Goal: Transaction & Acquisition: Purchase product/service

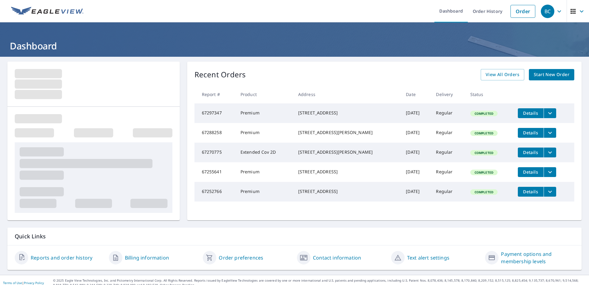
click at [541, 74] on span "Start New Order" at bounding box center [552, 75] width 36 height 8
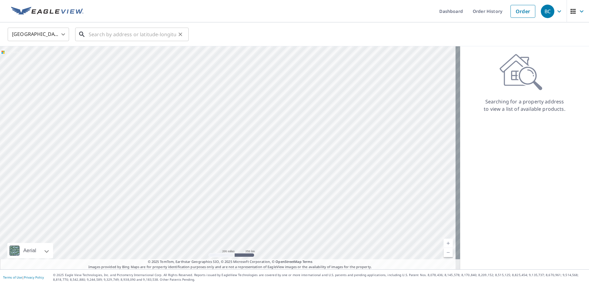
click at [113, 35] on input "text" at bounding box center [132, 34] width 87 height 17
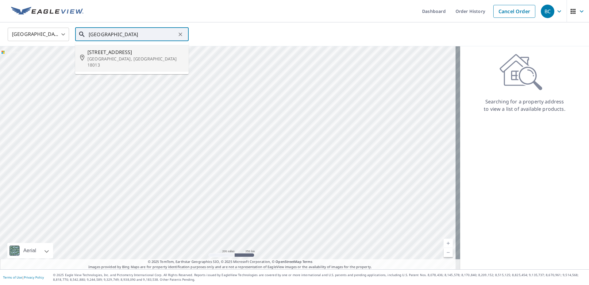
click at [114, 53] on span "[STREET_ADDRESS]" at bounding box center [135, 51] width 96 height 7
type input "[STREET_ADDRESS]"
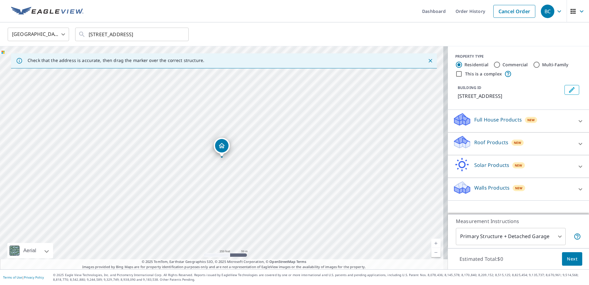
click at [539, 143] on div "Roof Products New" at bounding box center [513, 143] width 120 height 17
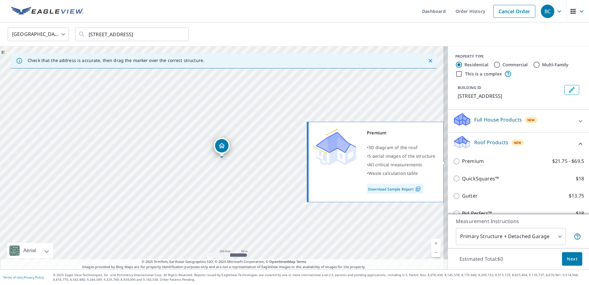
click at [472, 160] on p "Premium" at bounding box center [473, 161] width 22 height 8
click at [462, 160] on input "Premium $21.75 - $69.5" at bounding box center [457, 161] width 9 height 7
checkbox input "true"
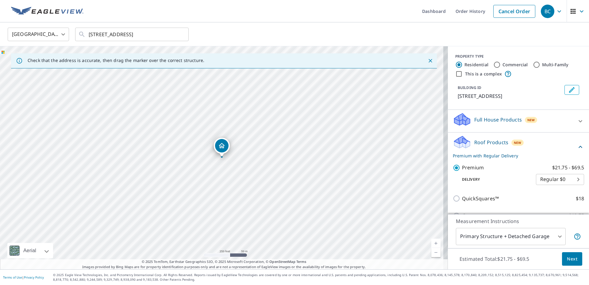
click at [568, 258] on span "Next" at bounding box center [572, 259] width 10 height 8
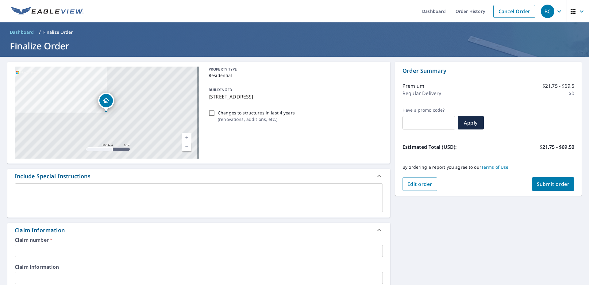
scroll to position [61, 0]
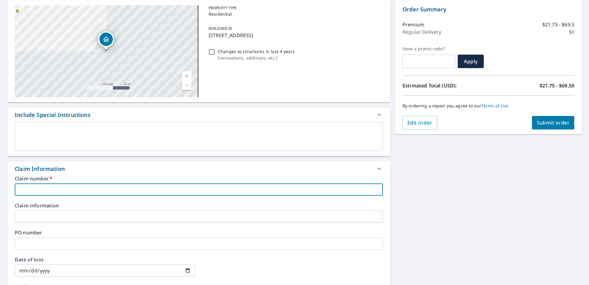
paste input "3550934"
type input "3550934"
checkbox input "true"
type input "3550934"
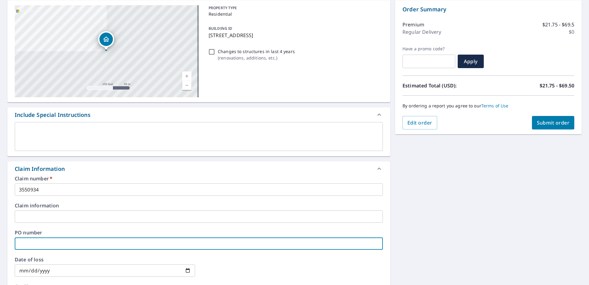
paste input "3550934"
type input "3550934"
checkbox input "true"
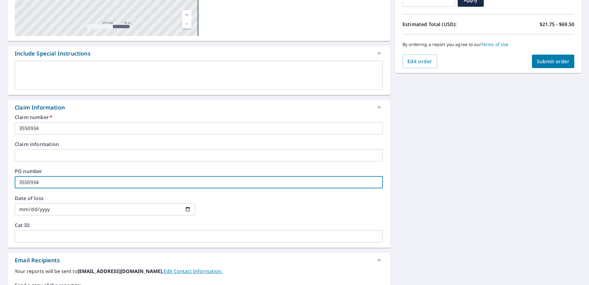
scroll to position [153, 0]
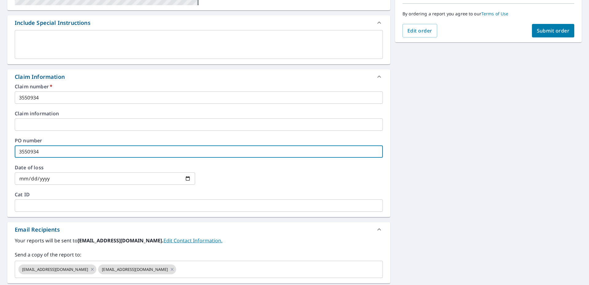
type input "3550934"
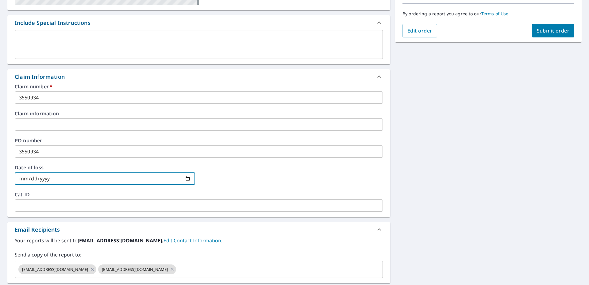
click at [188, 176] on input "date" at bounding box center [105, 178] width 180 height 12
type input "[DATE]"
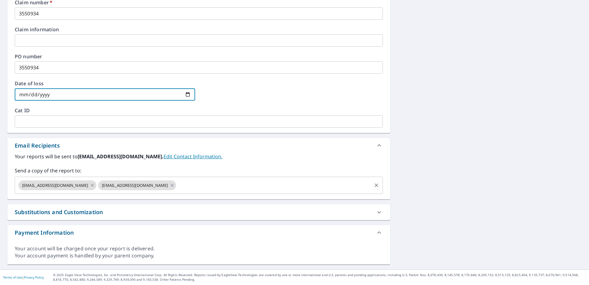
click at [91, 186] on icon at bounding box center [92, 185] width 3 height 3
checkbox input "true"
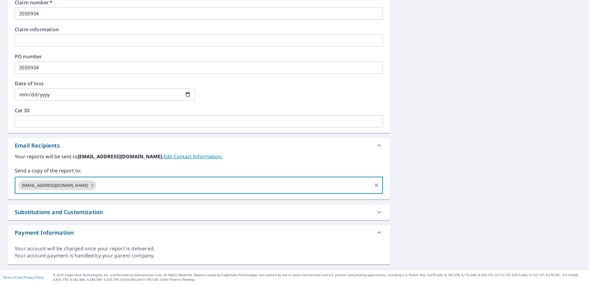
click at [97, 186] on input "text" at bounding box center [234, 185] width 274 height 12
type input "[EMAIL_ADDRESS][DOMAIN_NAME]"
checkbox input "true"
type input "[PERSON_NAME][EMAIL_ADDRESS][DOMAIN_NAME]"
checkbox input "true"
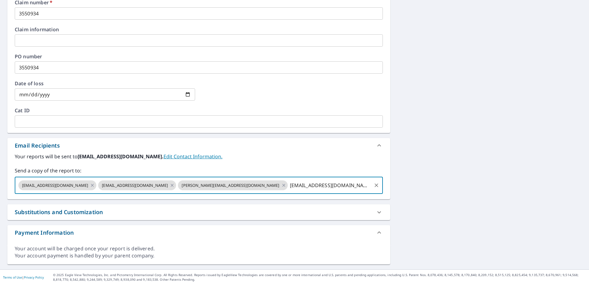
type input "[EMAIL_ADDRESS][DOMAIN_NAME]"
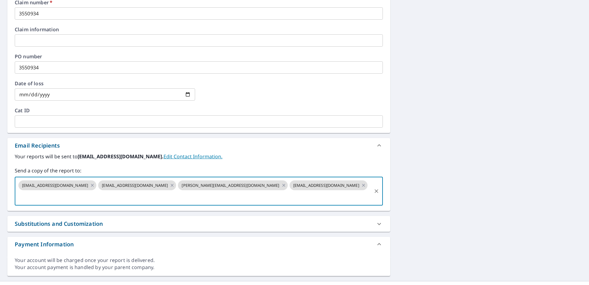
scroll to position [23, 0]
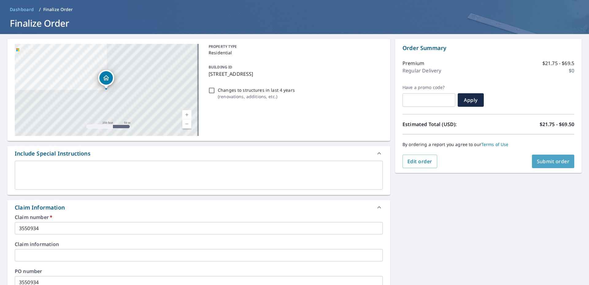
click at [542, 161] on span "Submit order" at bounding box center [553, 161] width 33 height 7
checkbox input "true"
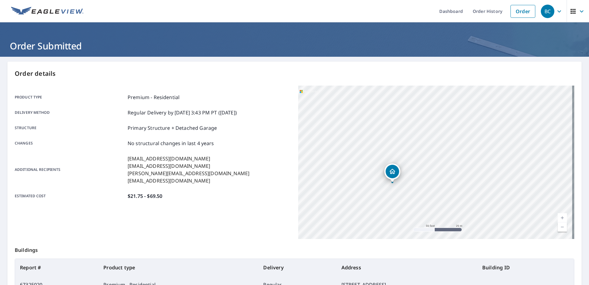
scroll to position [76, 0]
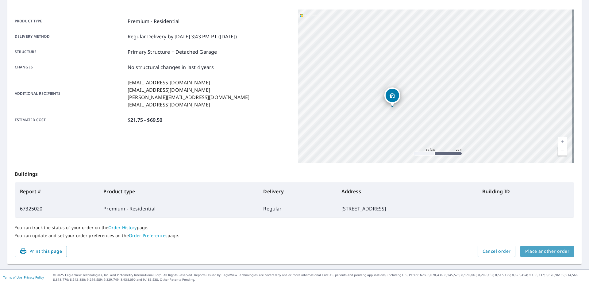
click at [537, 251] on span "Place another order" at bounding box center [547, 252] width 44 height 8
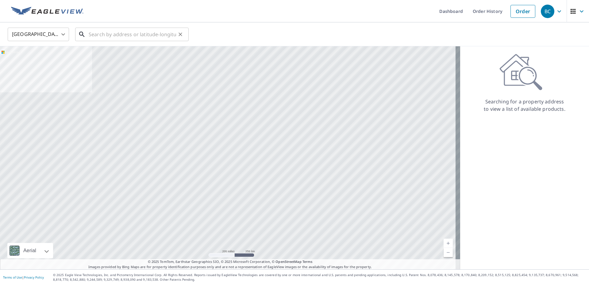
click at [113, 33] on input "text" at bounding box center [132, 34] width 87 height 17
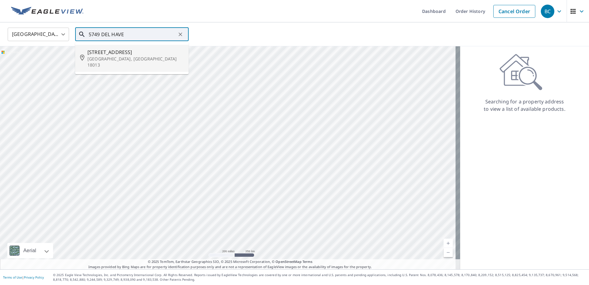
click at [110, 52] on span "[STREET_ADDRESS]" at bounding box center [135, 51] width 96 height 7
type input "[STREET_ADDRESS]"
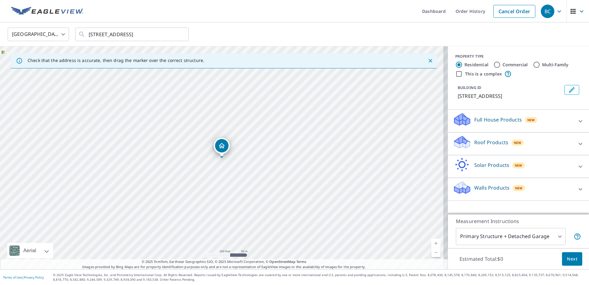
click at [496, 141] on p "Roof Products" at bounding box center [491, 142] width 34 height 7
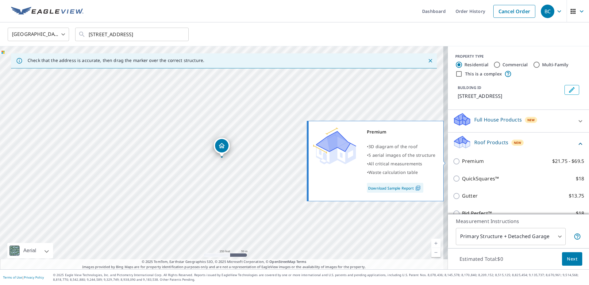
click at [470, 159] on p "Premium" at bounding box center [473, 161] width 22 height 8
click at [462, 159] on input "Premium $21.75 - $69.5" at bounding box center [457, 161] width 9 height 7
checkbox input "true"
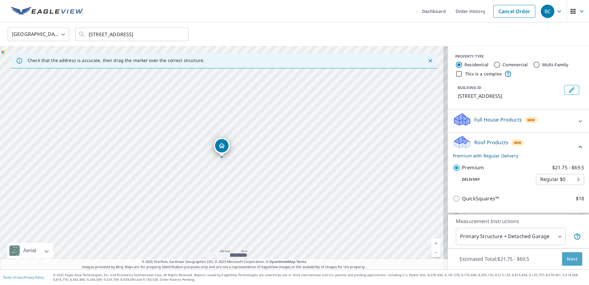
click at [569, 259] on span "Next" at bounding box center [572, 259] width 10 height 8
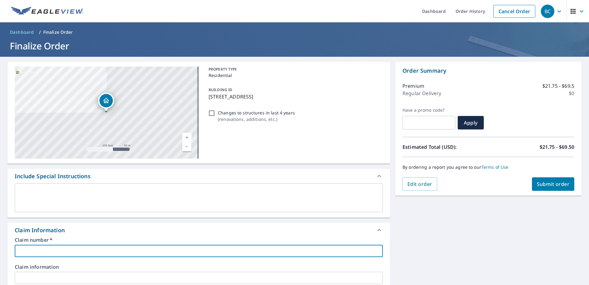
paste input "3550944"
type input "3550944"
checkbox input "true"
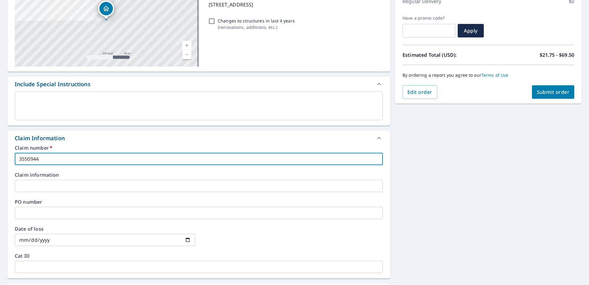
scroll to position [153, 0]
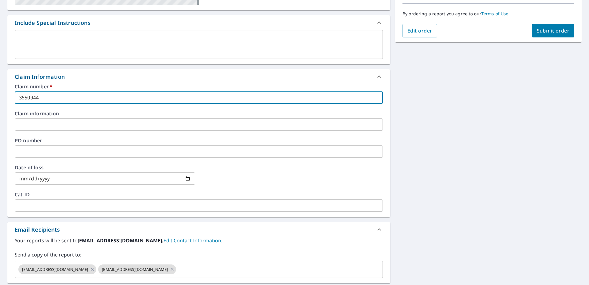
type input "3550944"
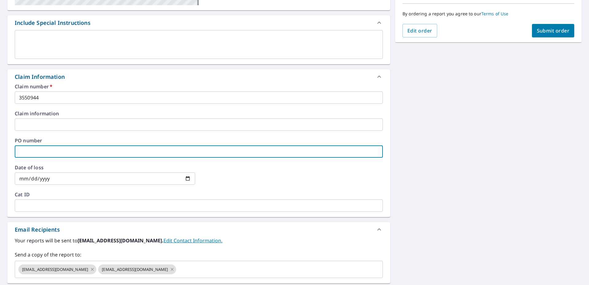
paste input "3550944"
type input "3550944"
checkbox input "true"
type input "3550944"
click at [188, 178] on input "date" at bounding box center [105, 178] width 180 height 12
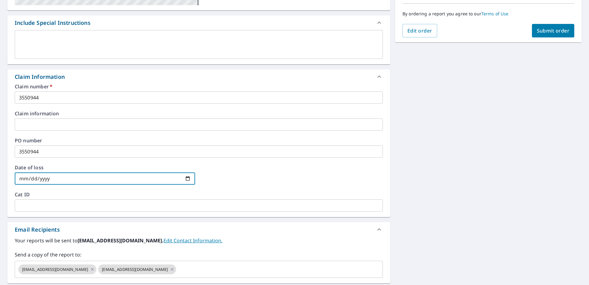
type input "[DATE]"
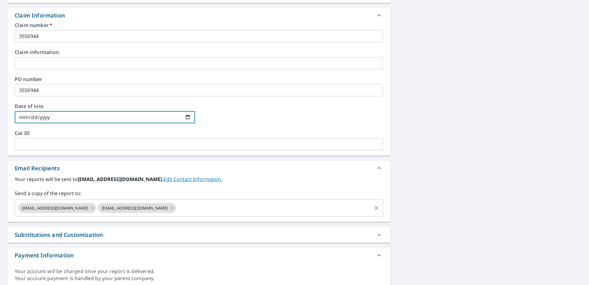
click at [91, 208] on icon at bounding box center [92, 207] width 3 height 3
checkbox input "true"
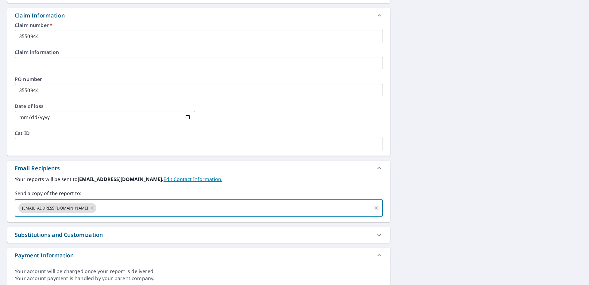
click at [97, 206] on input "text" at bounding box center [234, 208] width 274 height 12
type input "[EMAIL_ADDRESS][DOMAIN_NAME]"
checkbox input "true"
type input "[PERSON_NAME][EMAIL_ADDRESS][DOMAIN_NAME]"
checkbox input "true"
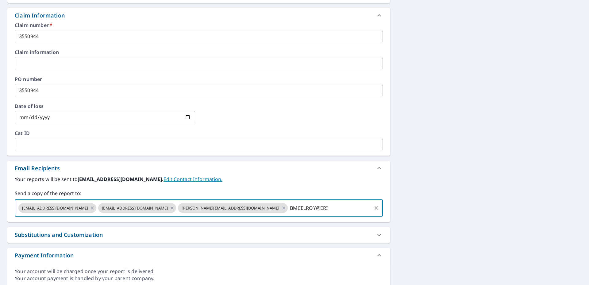
type input "BMCELROY@ERIE"
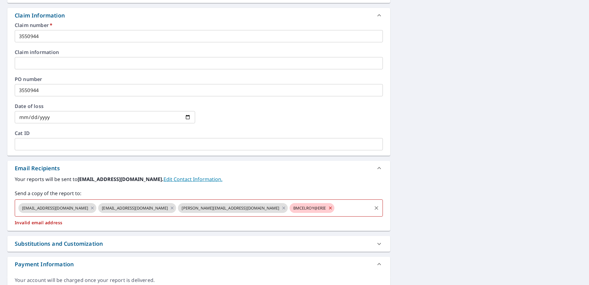
checkbox input "true"
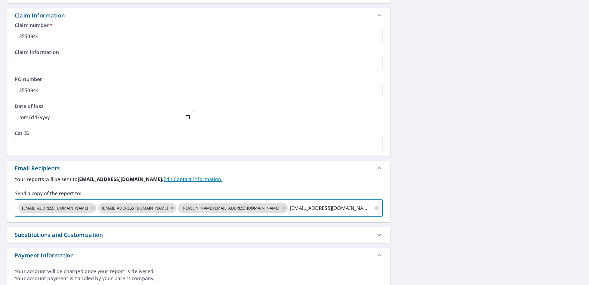
type input "[EMAIL_ADDRESS][DOMAIN_NAME]"
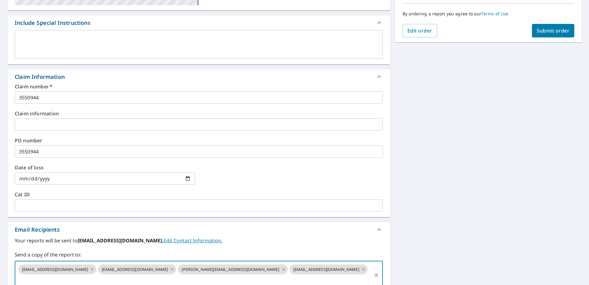
scroll to position [92, 0]
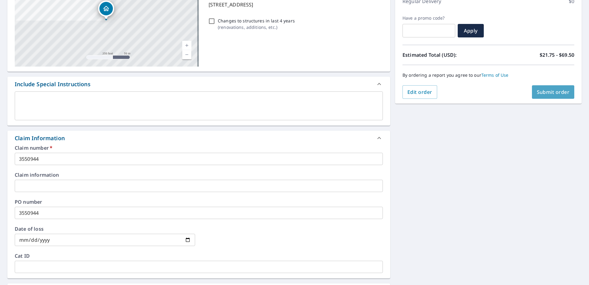
click at [544, 92] on span "Submit order" at bounding box center [553, 92] width 33 height 7
checkbox input "true"
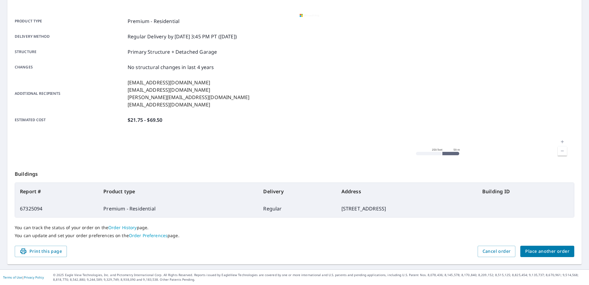
scroll to position [76, 0]
